Goal: Find specific page/section: Find specific page/section

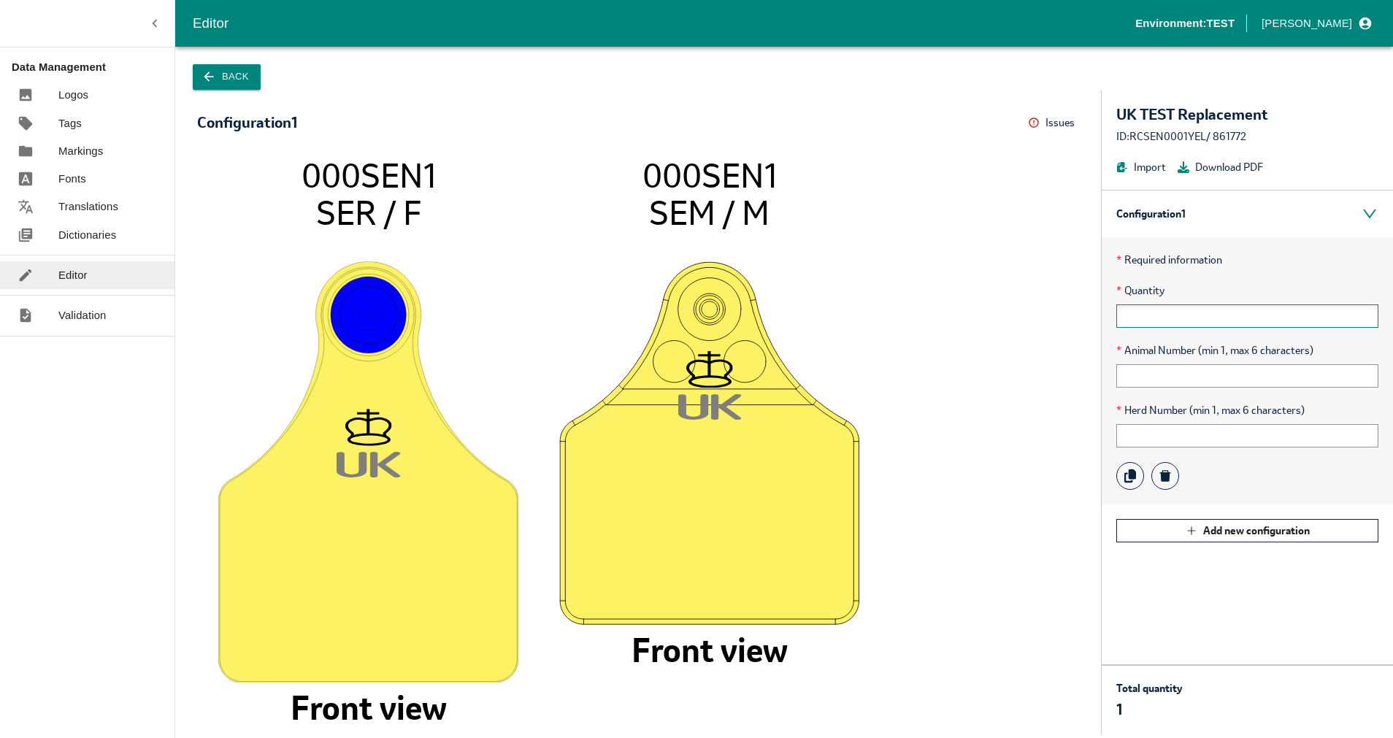
click at [1277, 320] on input "text" at bounding box center [1247, 315] width 262 height 23
type input "1"
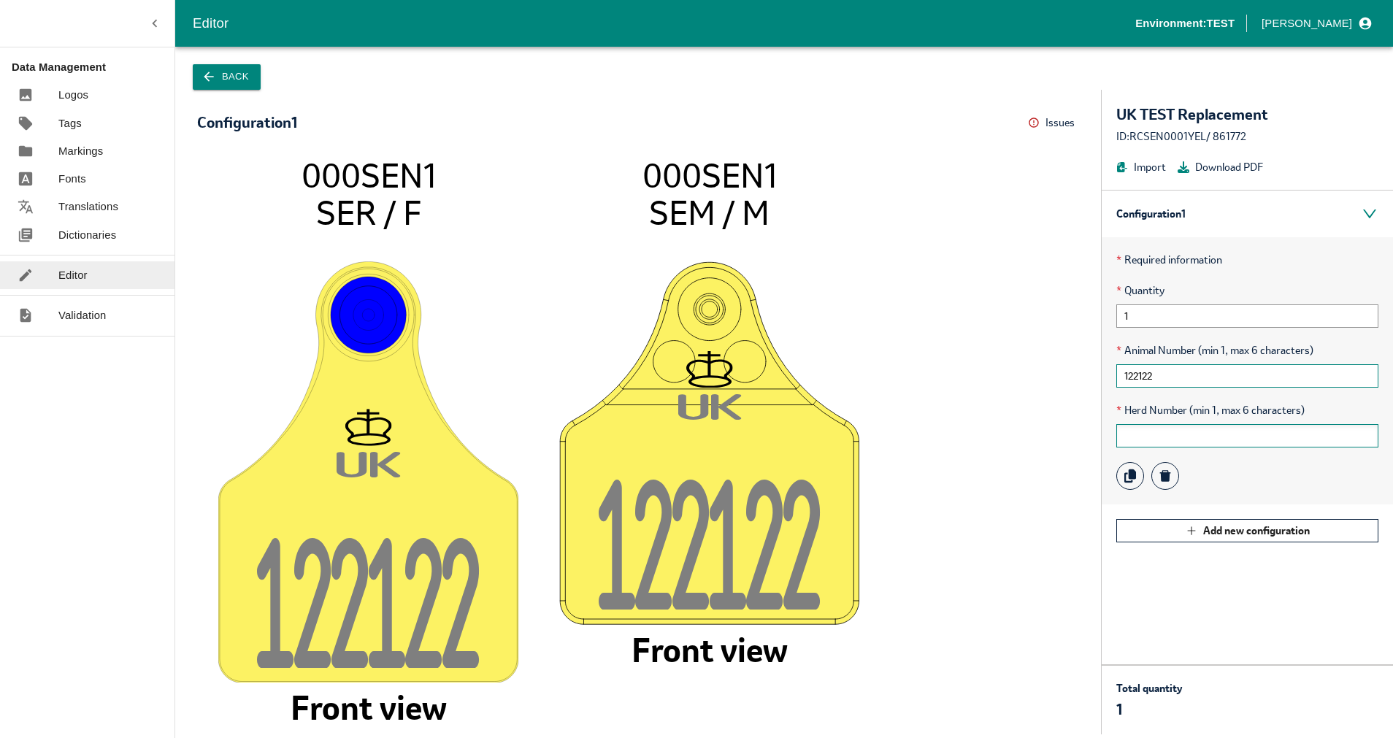
type input "122122"
click at [1203, 440] on input "text" at bounding box center [1247, 435] width 262 height 23
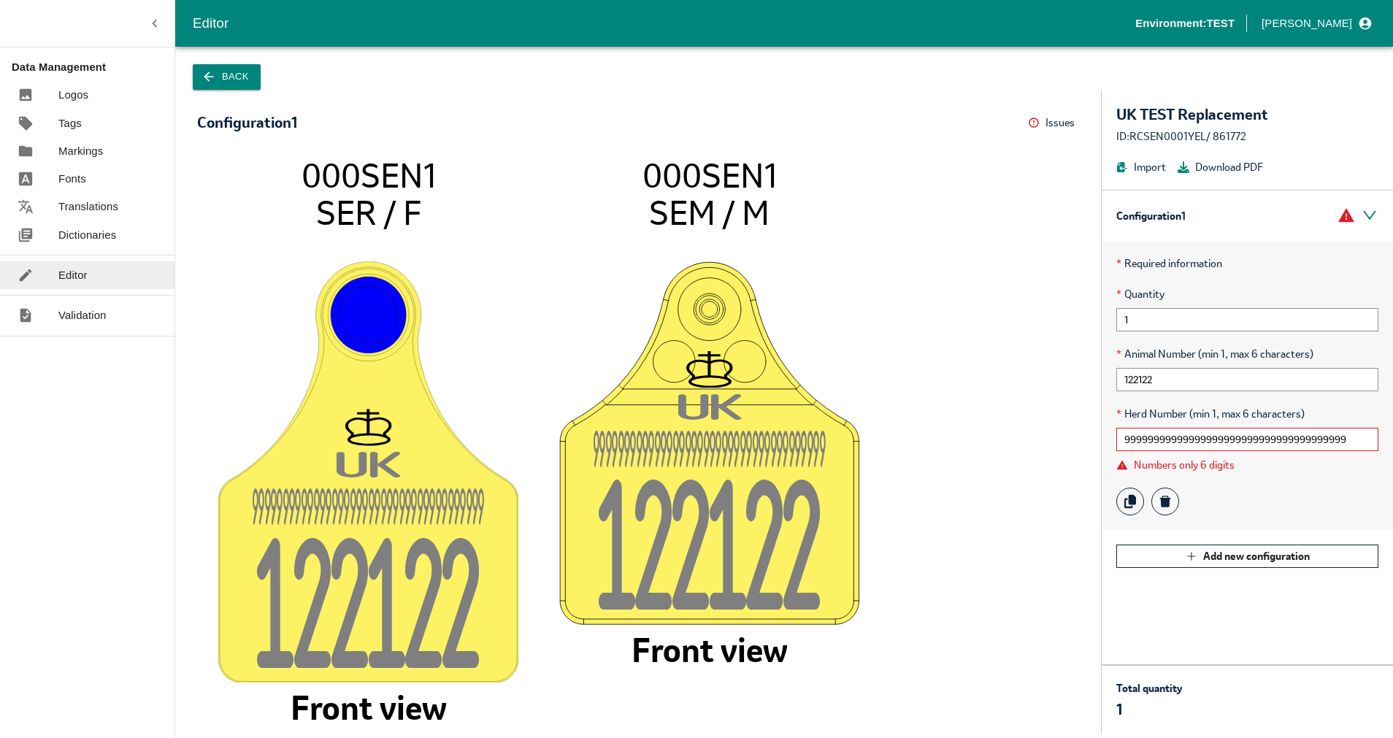
drag, startPoint x: 1162, startPoint y: 436, endPoint x: 1543, endPoint y: 436, distance: 380.4
click at [1392, 436] on html "Editor Environment: TEST [PERSON_NAME] Data Management Logos Tags Markings Font…" at bounding box center [696, 369] width 1393 height 738
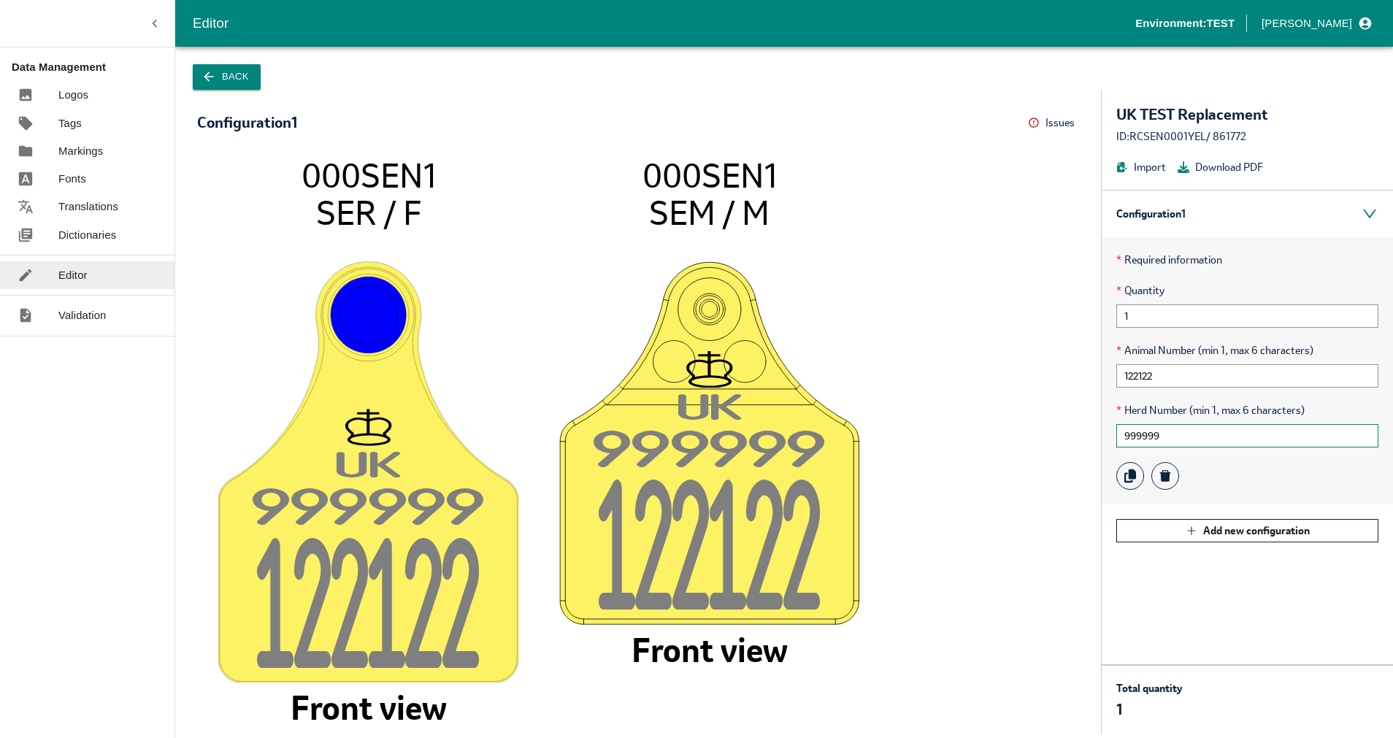
type input "999999"
click at [1013, 456] on icon "U K 99999 9 12212 2 000SEN1 SER / F Front view U K 99999 9 12212 2 000SEN1 SEM …" at bounding box center [638, 438] width 853 height 564
click at [1181, 369] on input "122122" at bounding box center [1247, 375] width 262 height 23
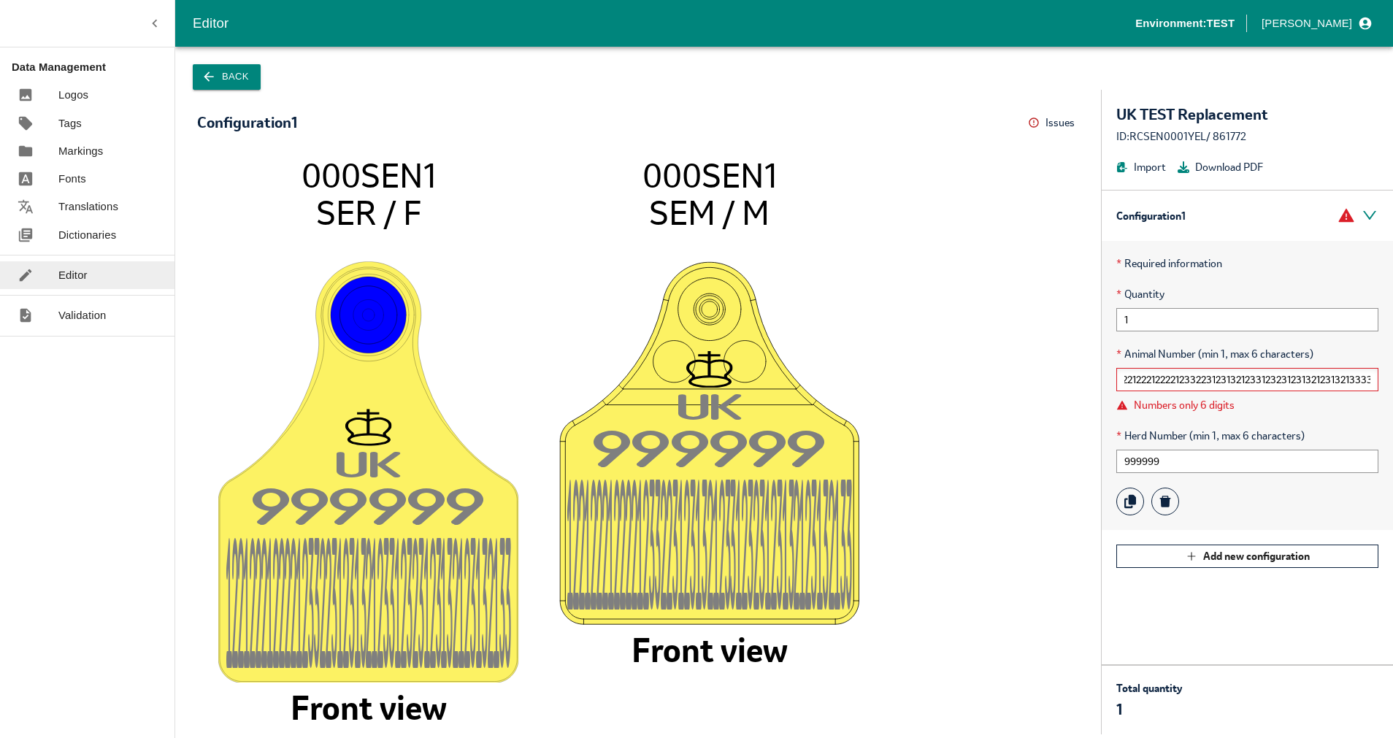
scroll to position [0, 11]
drag, startPoint x: 1138, startPoint y: 377, endPoint x: 1494, endPoint y: 377, distance: 356.3
click at [1392, 377] on html "Editor Environment: TEST [PERSON_NAME] Data Management Logos Tags Markings Font…" at bounding box center [696, 369] width 1393 height 738
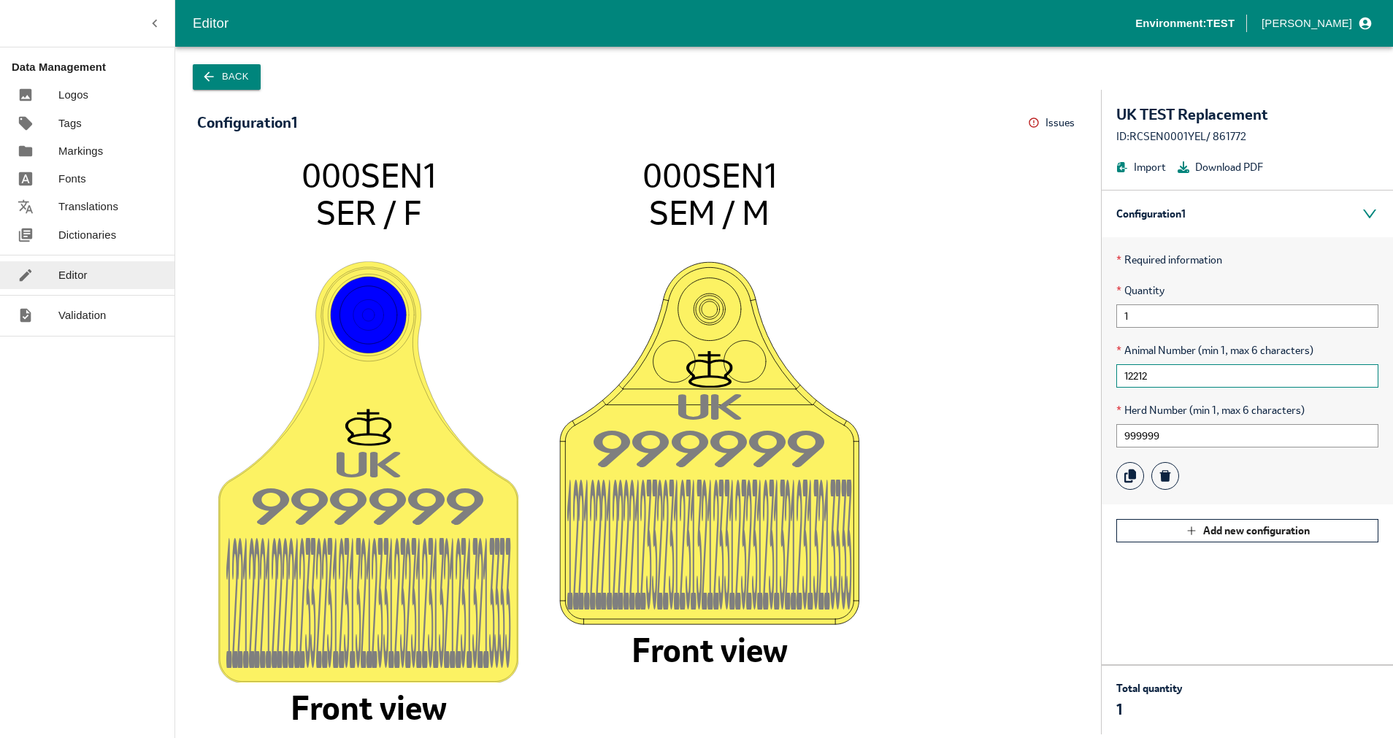
scroll to position [0, 0]
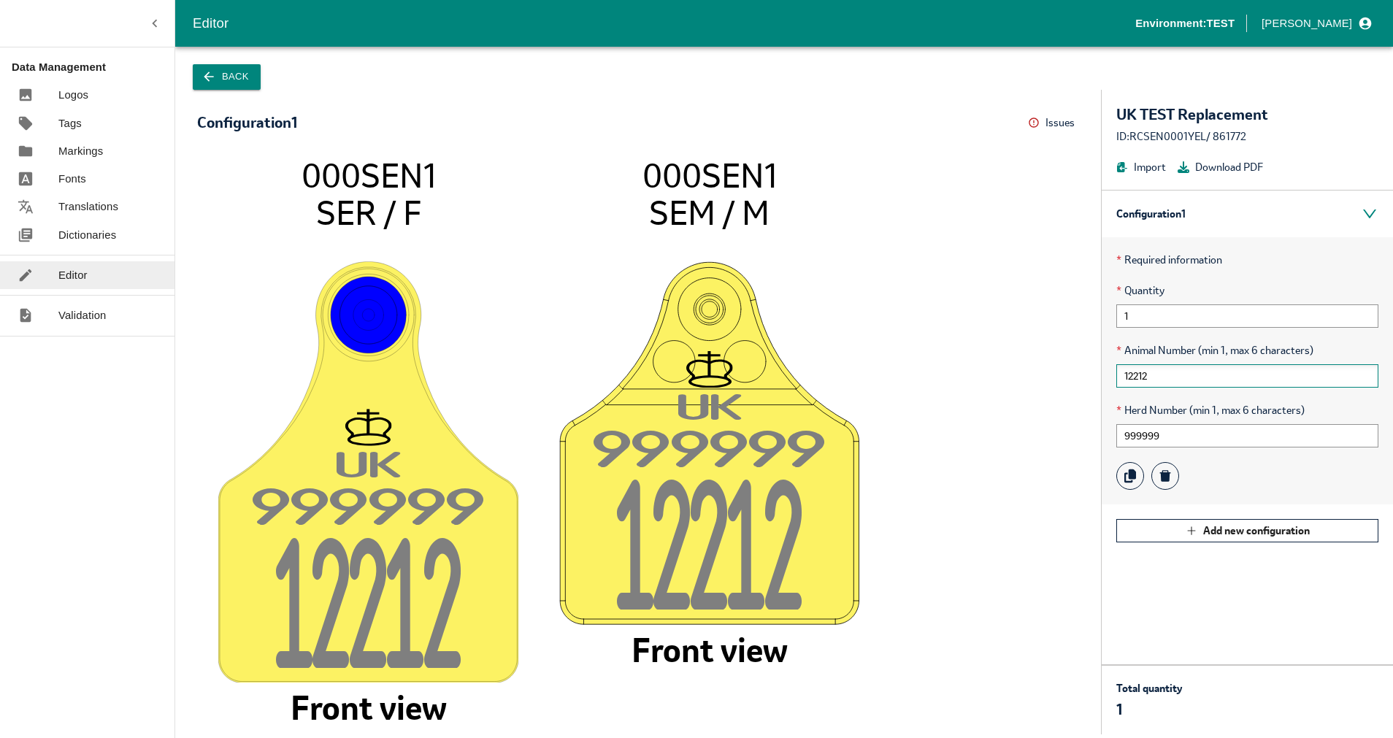
type input "122122"
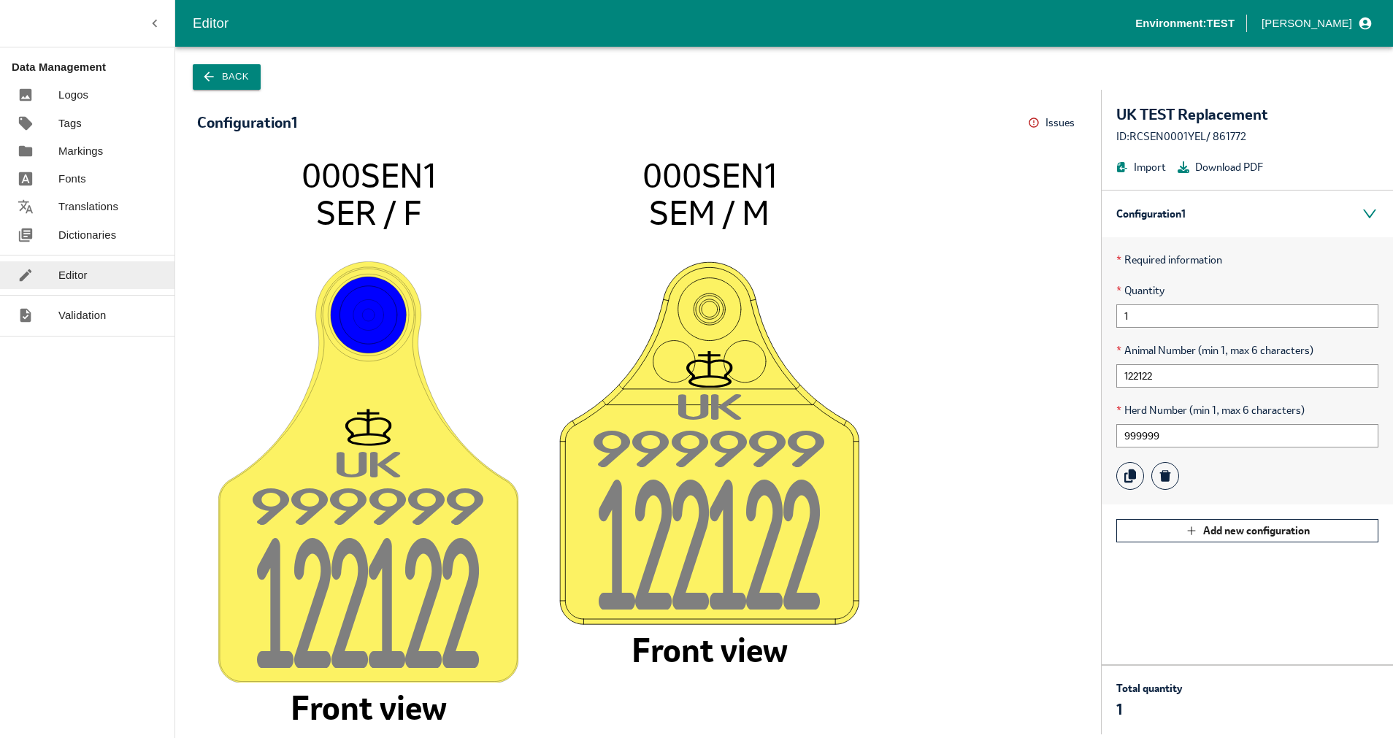
click at [965, 446] on icon "U K 99999 9 12212 2 000SEN1 SER / F Front view U K 99999 9 12212 2 000SEN1 SEM …" at bounding box center [638, 438] width 853 height 564
click at [938, 416] on icon "U K 99999 9 12212 2 000SEN1 SER / F Front view U K 99999 9 12212 2 000SEN1 SEM …" at bounding box center [638, 438] width 853 height 564
click at [76, 120] on p "Tags" at bounding box center [69, 123] width 23 height 16
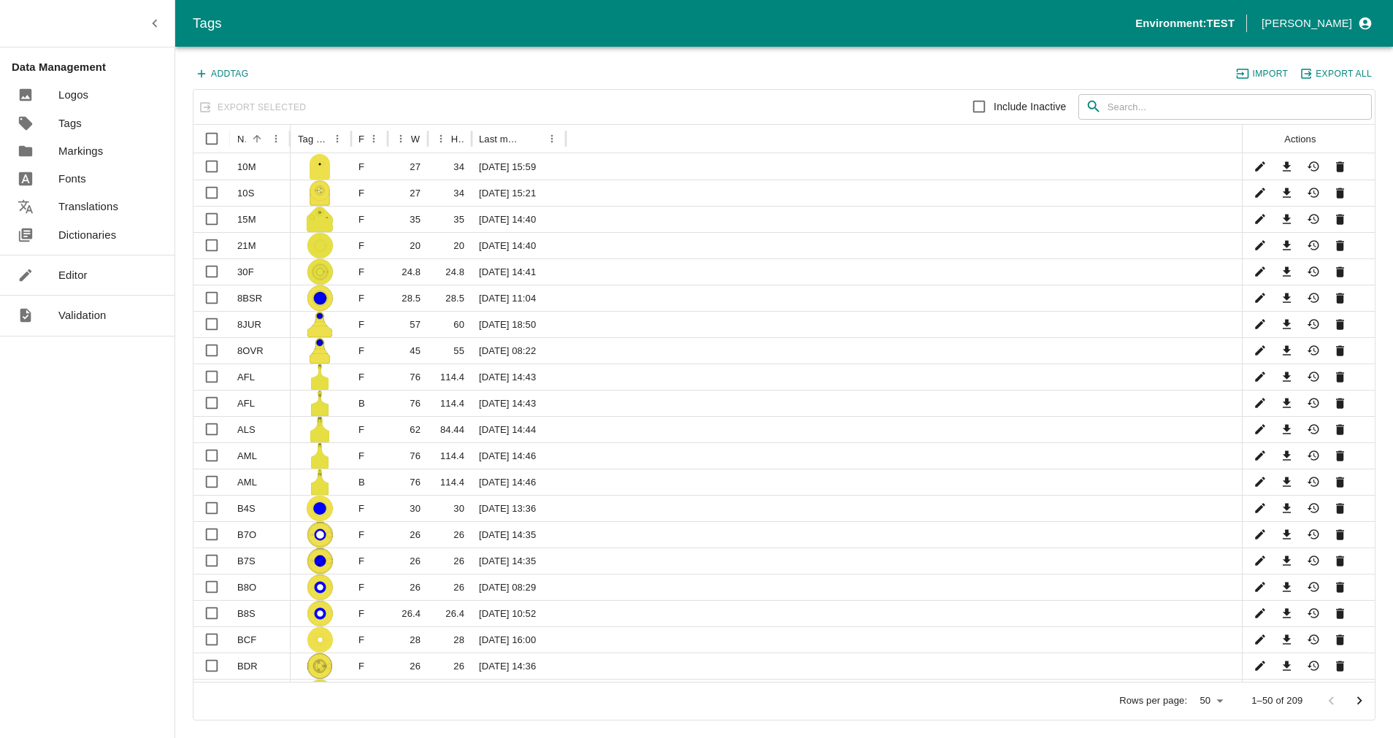
click at [76, 110] on div "Tags" at bounding box center [87, 124] width 175 height 28
click at [76, 102] on p "Logos" at bounding box center [73, 95] width 30 height 16
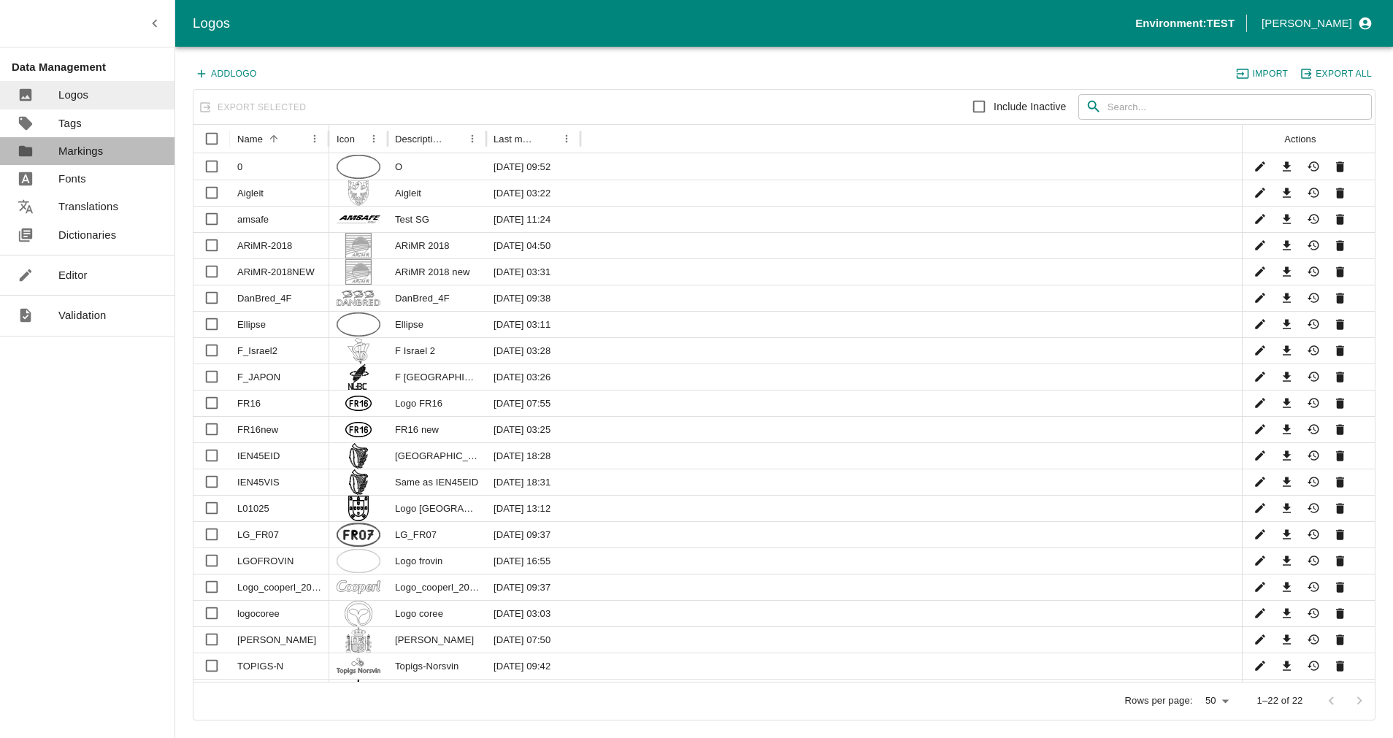
click at [78, 146] on p "Markings" at bounding box center [80, 151] width 45 height 16
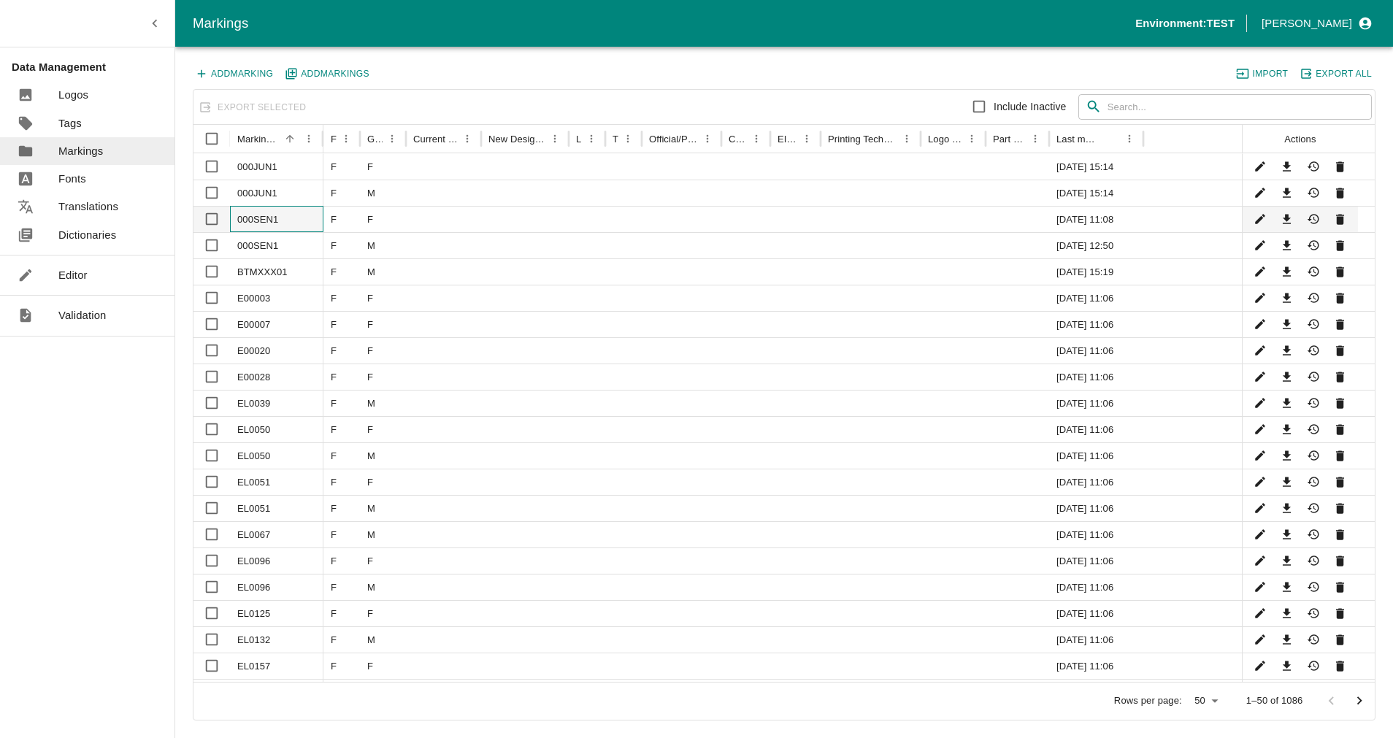
click at [258, 226] on div "000SEN1" at bounding box center [276, 219] width 93 height 26
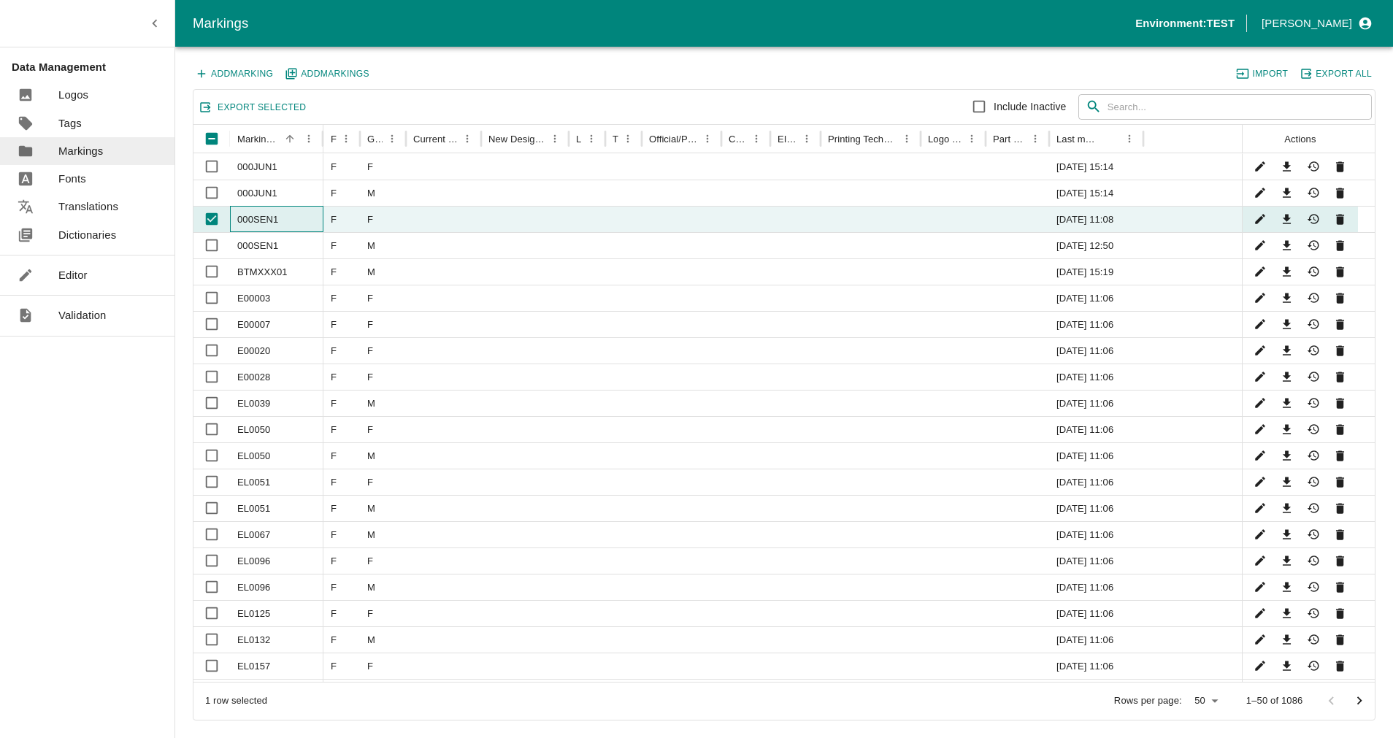
click at [258, 223] on div "000SEN1" at bounding box center [276, 219] width 93 height 26
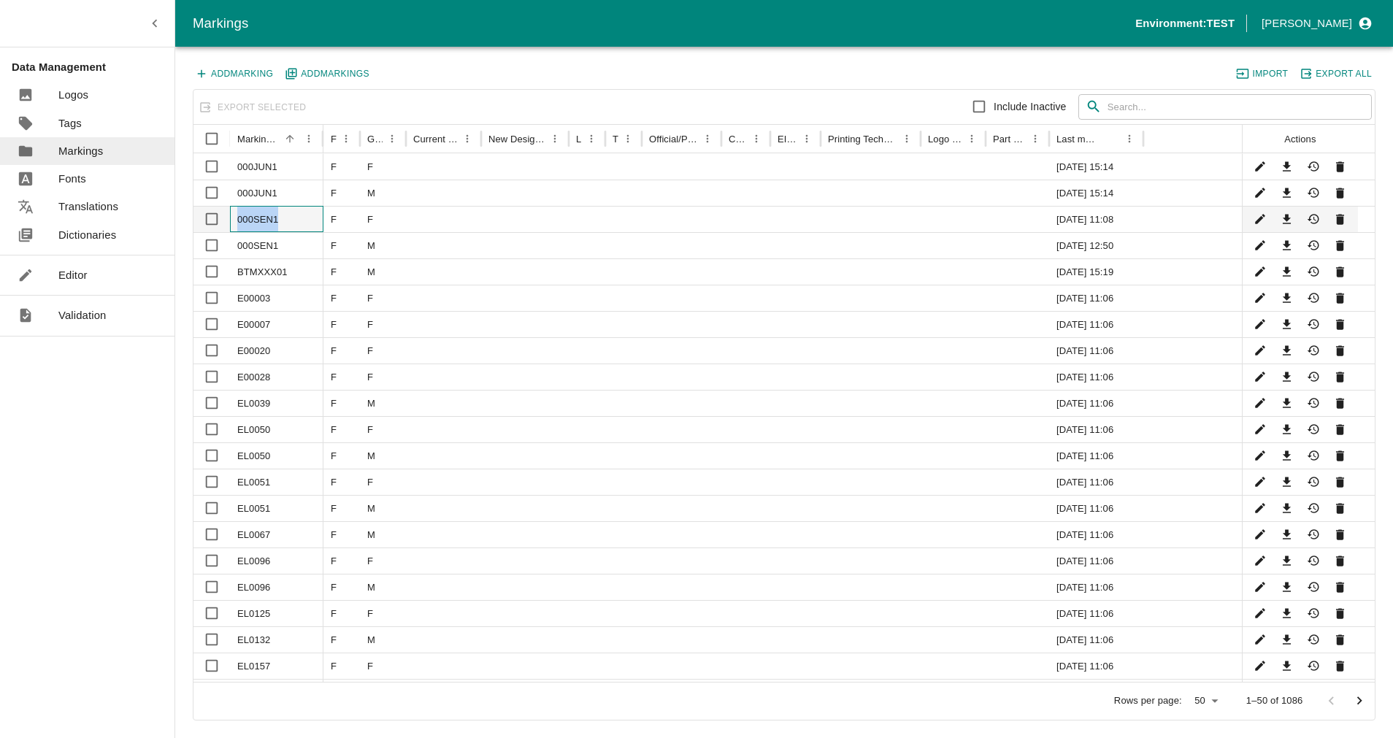
click at [258, 223] on div "000SEN1" at bounding box center [276, 219] width 93 height 26
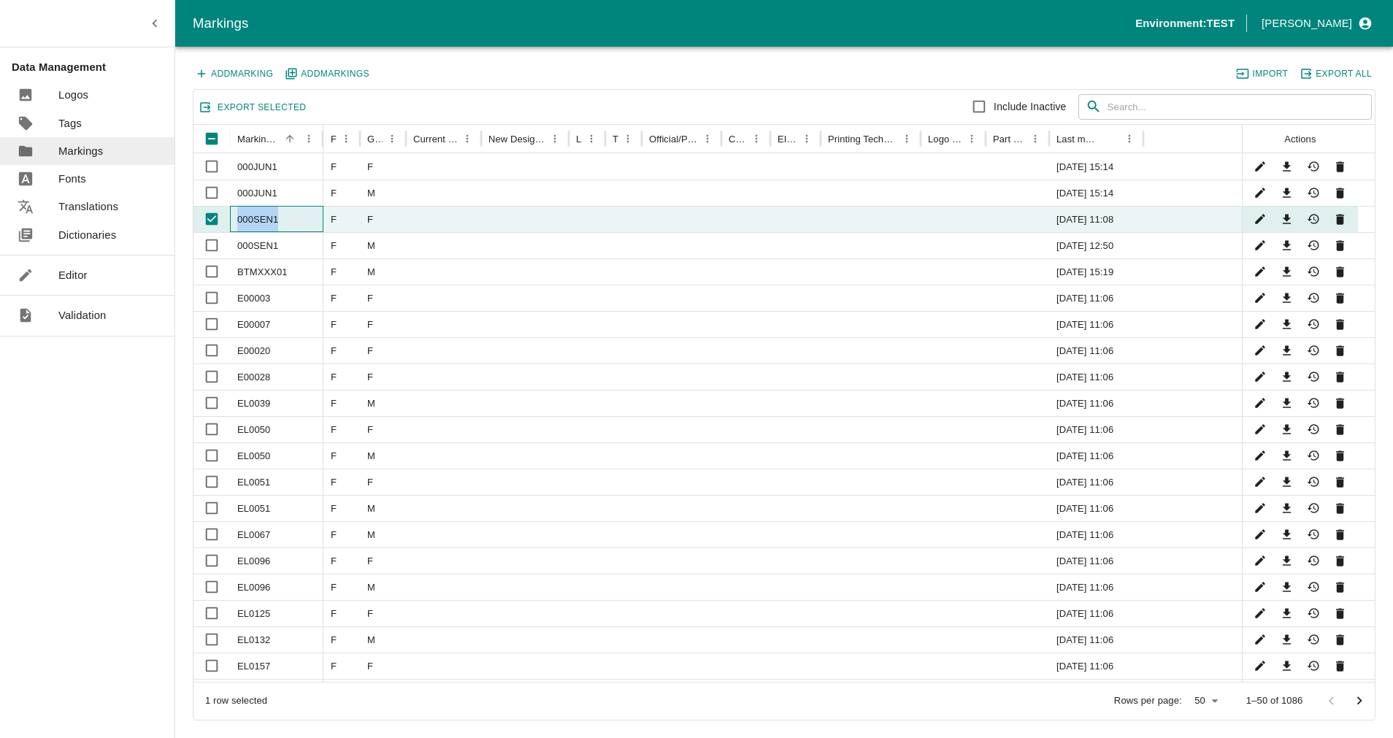
click at [258, 218] on div "000SEN1" at bounding box center [276, 219] width 93 height 26
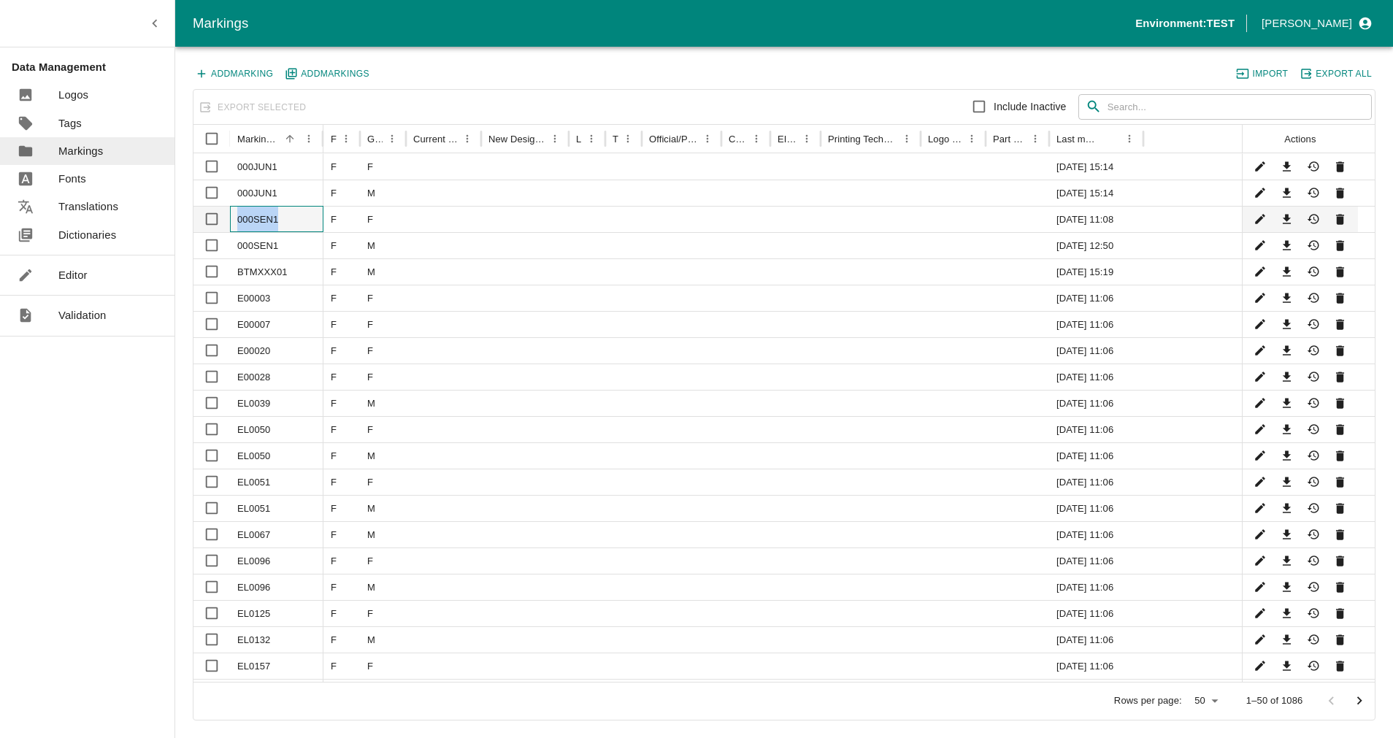
click at [258, 218] on div "000SEN1" at bounding box center [276, 219] width 93 height 26
checkbox input "true"
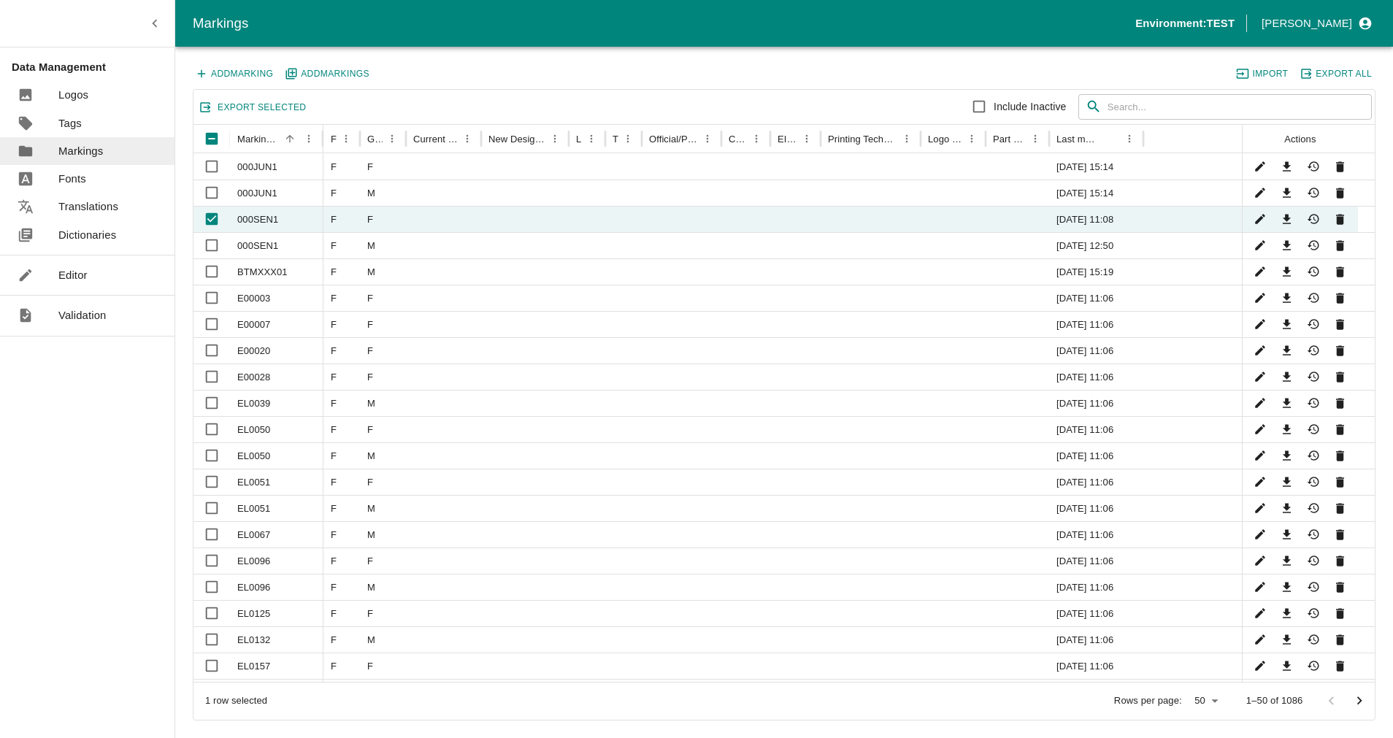
click at [130, 391] on div "Data Management Logos Tags Markings Fonts Translations Dictionaries Editor Vali…" at bounding box center [87, 369] width 175 height 738
